Goal: Information Seeking & Learning: Compare options

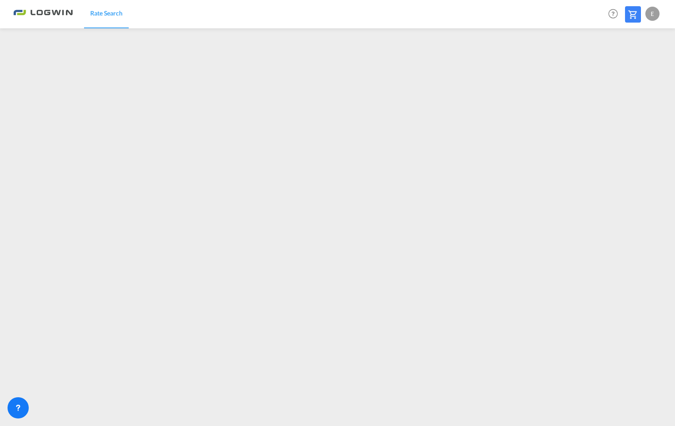
click at [652, 13] on div "E" at bounding box center [652, 14] width 14 height 14
click at [634, 68] on button "Logout" at bounding box center [643, 68] width 58 height 18
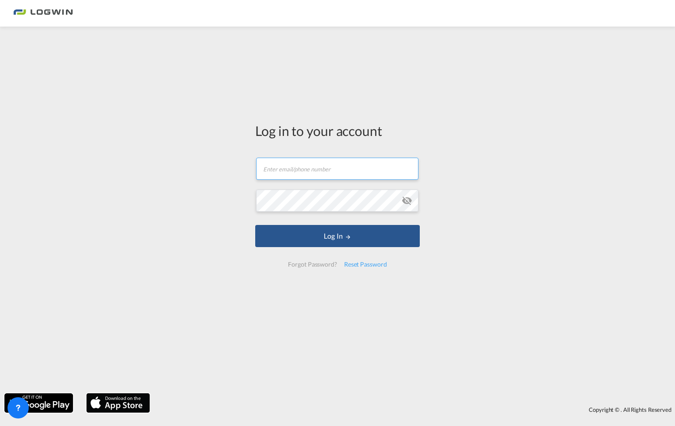
click at [269, 166] on input "text" at bounding box center [337, 168] width 162 height 22
type input "[EMAIL_ADDRESS][PERSON_NAME][DOMAIN_NAME]"
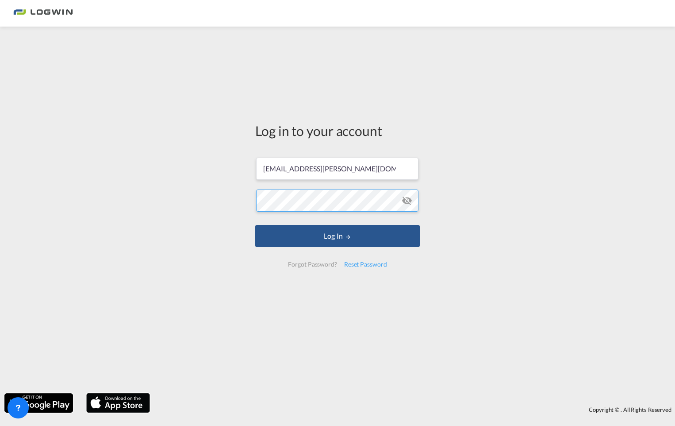
click at [255, 225] on button "Log In" at bounding box center [337, 236] width 165 height 22
